Goal: Information Seeking & Learning: Learn about a topic

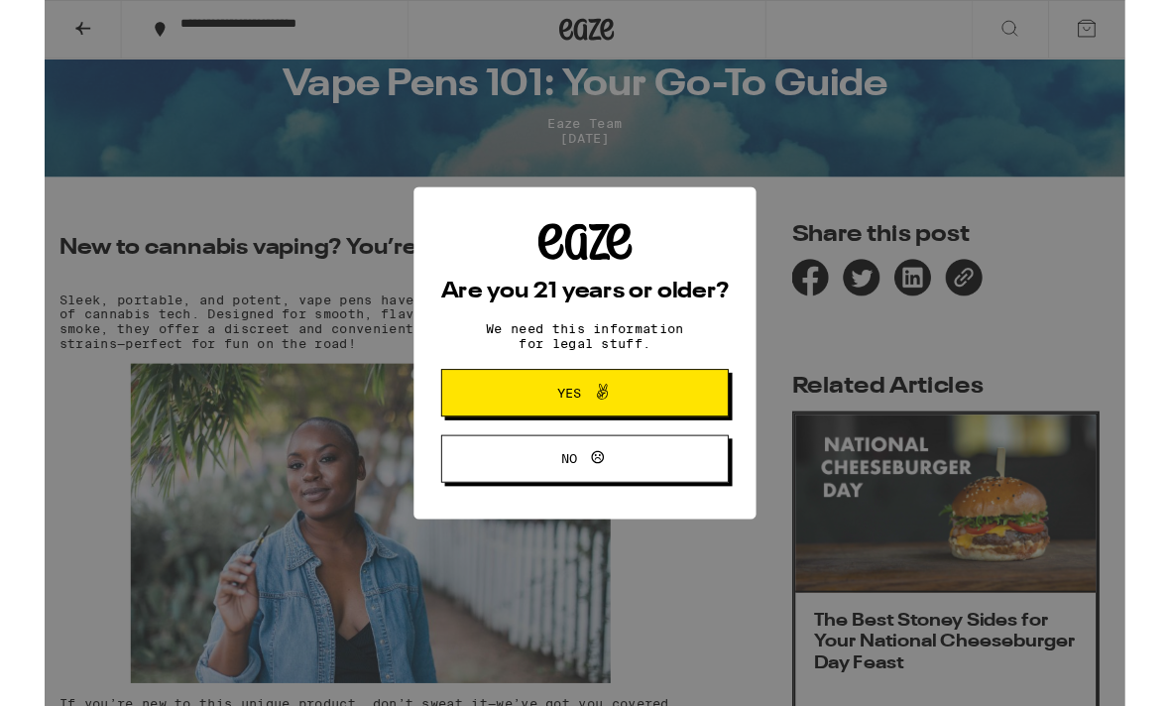
click at [644, 415] on span "Yes" at bounding box center [585, 425] width 151 height 26
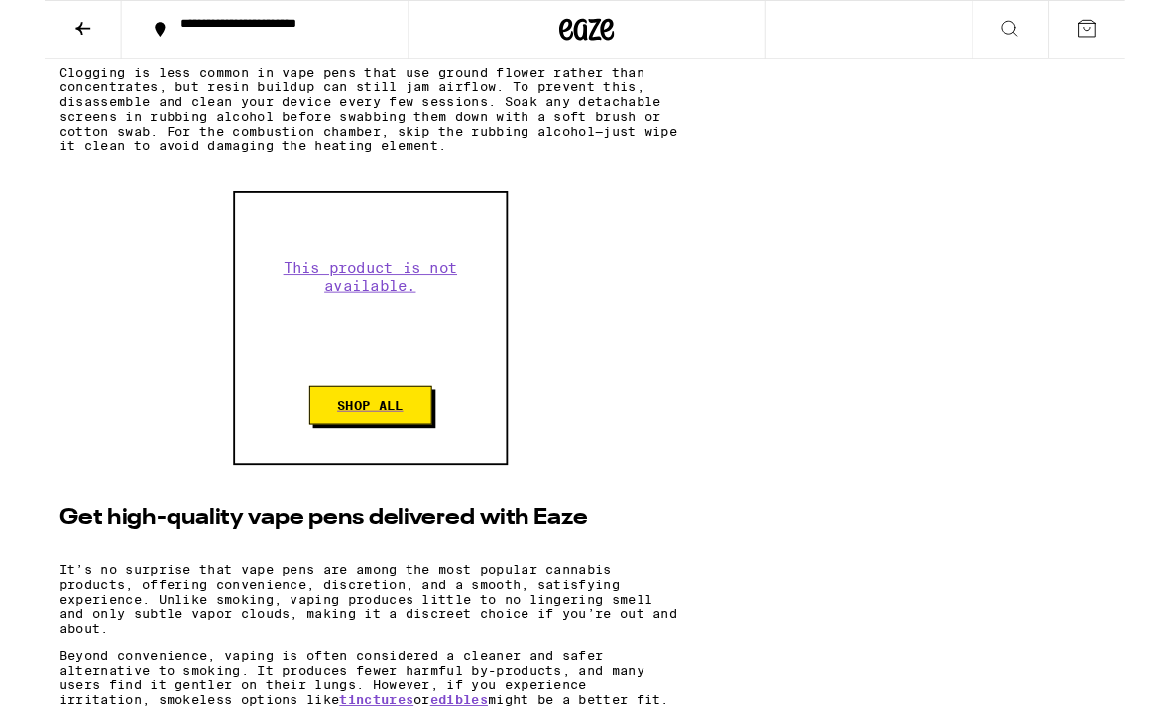
scroll to position [5473, 0]
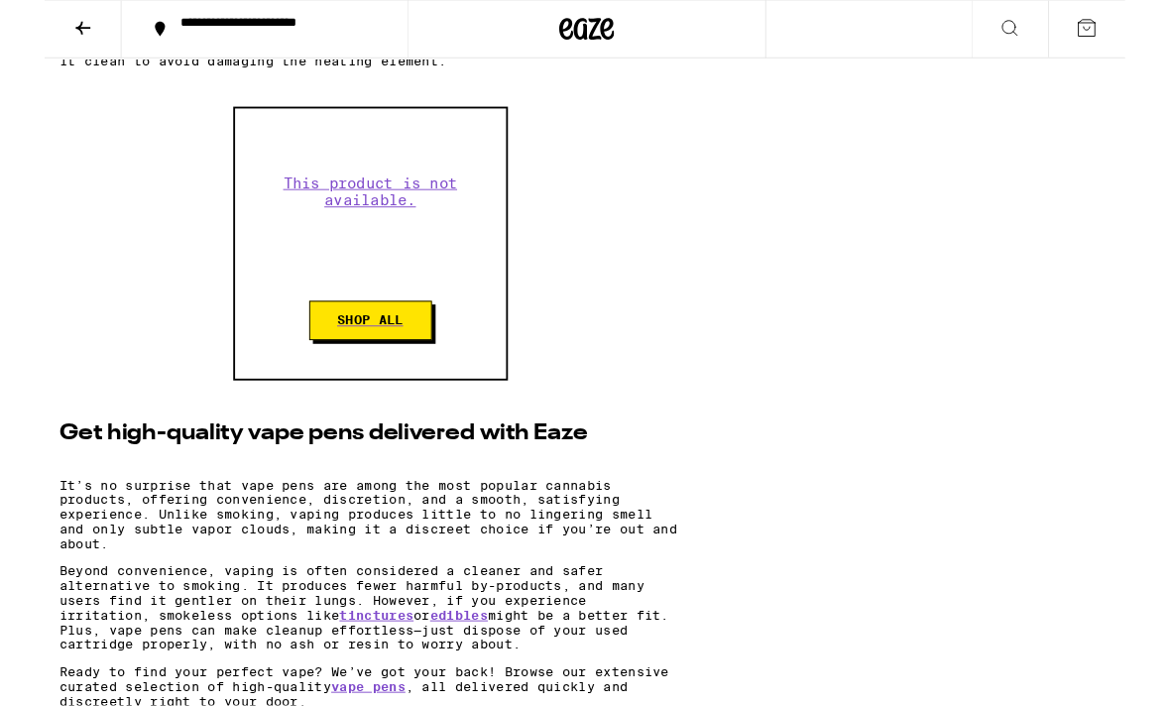
scroll to position [5555, 0]
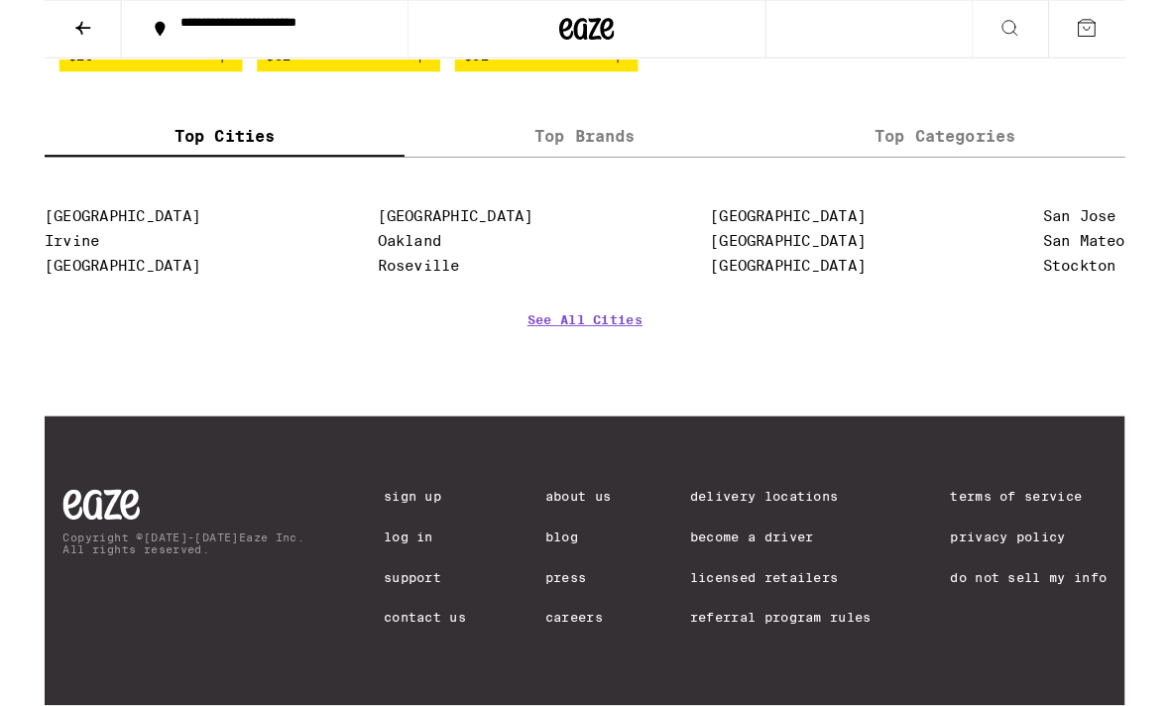
scroll to position [6897, 0]
click at [551, 412] on link "See All Cities" at bounding box center [584, 375] width 125 height 73
